Goal: Check status: Check status

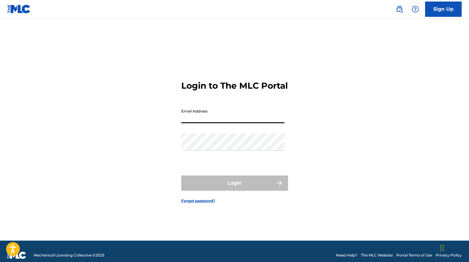
type input "[EMAIL_ADDRESS][DOMAIN_NAME]"
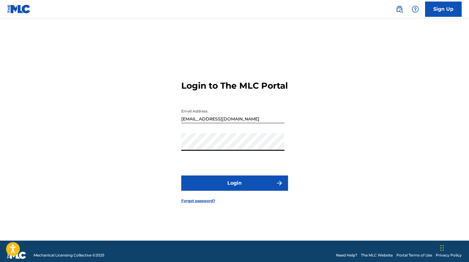
click at [215, 189] on button "Login" at bounding box center [234, 182] width 107 height 15
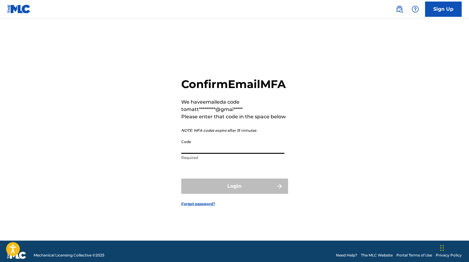
click at [221, 154] on input "Code" at bounding box center [232, 144] width 103 height 17
paste input "610633"
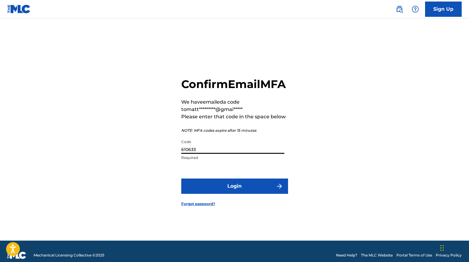
type input "610633"
click at [224, 194] on button "Login" at bounding box center [234, 185] width 107 height 15
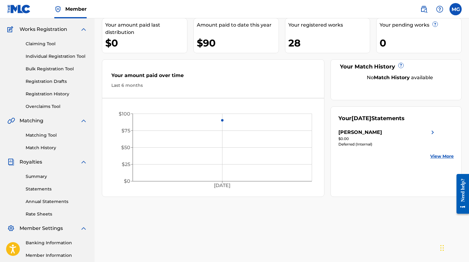
click at [39, 176] on link "Summary" at bounding box center [57, 176] width 62 height 6
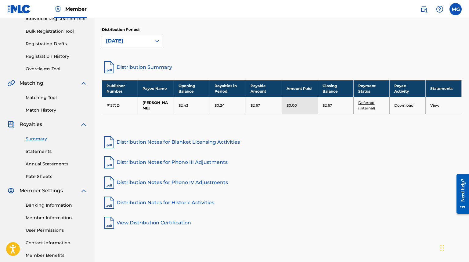
scroll to position [84, 0]
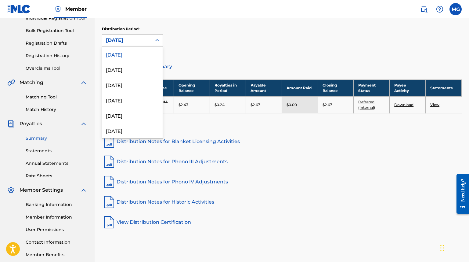
click at [134, 41] on div "[DATE]" at bounding box center [127, 40] width 42 height 7
click at [127, 68] on div "[DATE]" at bounding box center [132, 69] width 60 height 15
drag, startPoint x: 139, startPoint y: 37, endPoint x: 126, endPoint y: 81, distance: 45.8
click at [127, 46] on div "option [DATE], selected. [DATE] selected, 2 of 53. 53 results available. Use Up…" at bounding box center [132, 40] width 61 height 12
click at [125, 83] on div "[DATE]" at bounding box center [132, 84] width 60 height 15
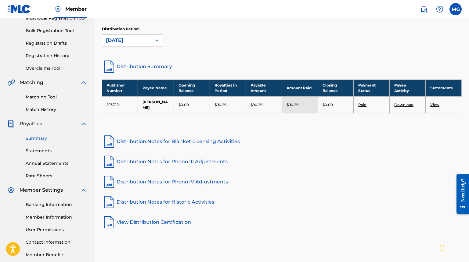
click at [434, 102] on link "View" at bounding box center [434, 104] width 9 height 5
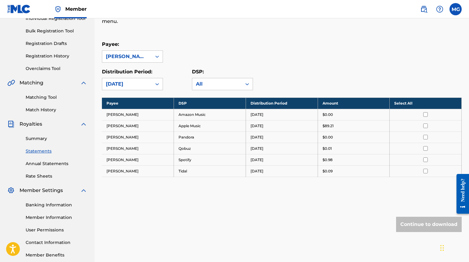
scroll to position [85, 0]
